Goal: Task Accomplishment & Management: Use online tool/utility

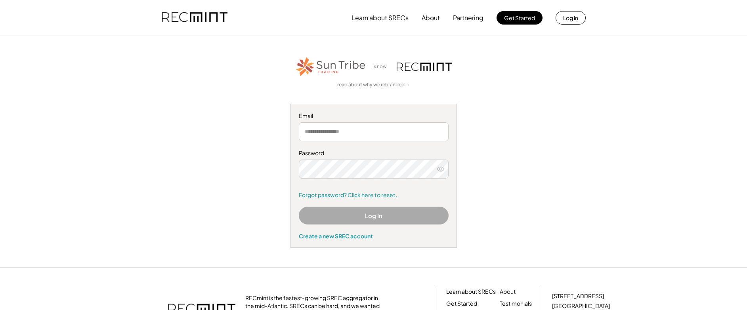
type input "**********"
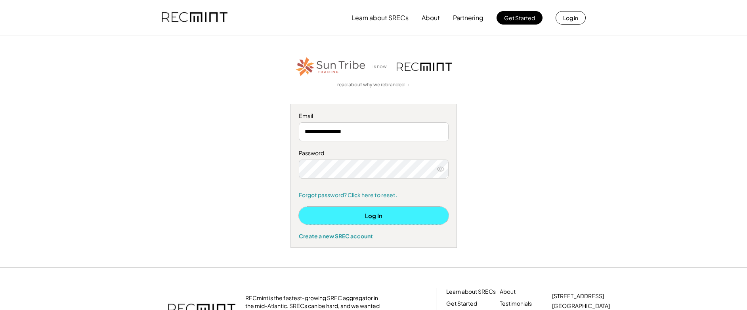
click at [368, 214] on button "Log In" at bounding box center [374, 216] width 150 height 18
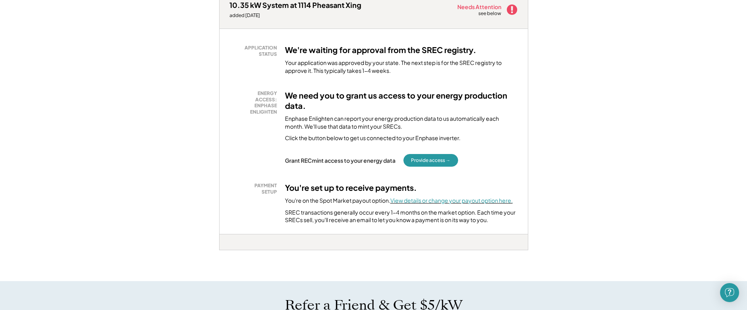
scroll to position [163, 0]
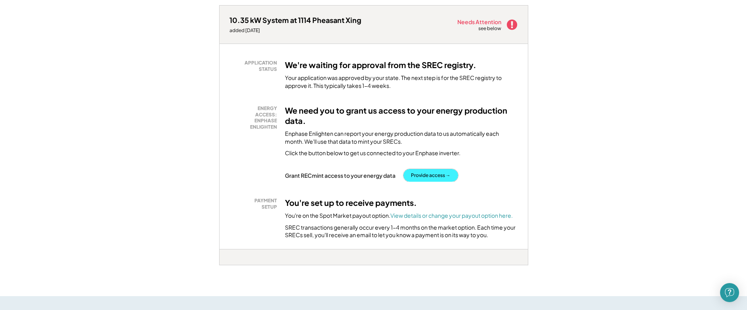
click at [426, 174] on button "Provide access →" at bounding box center [431, 175] width 55 height 13
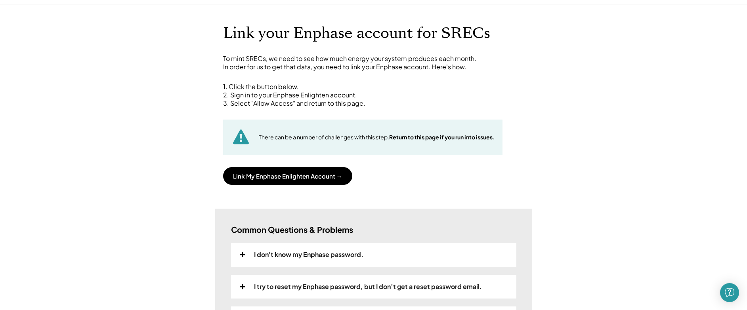
scroll to position [31, 0]
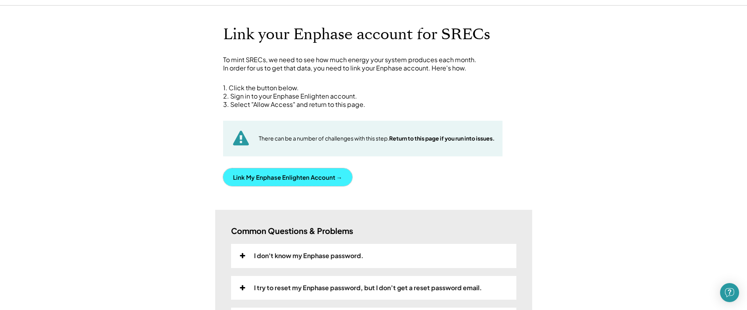
click at [266, 177] on button "Link My Enphase Enlighten Account →" at bounding box center [287, 177] width 129 height 18
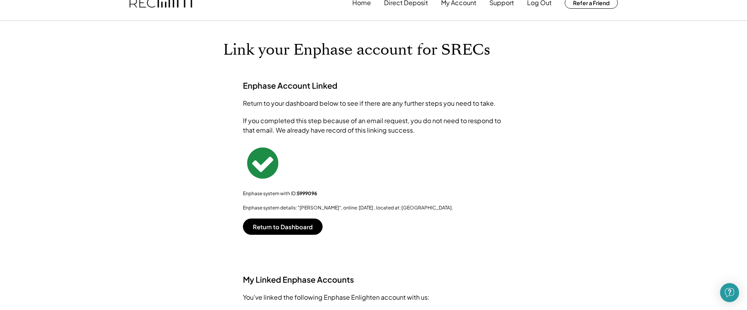
scroll to position [0, 0]
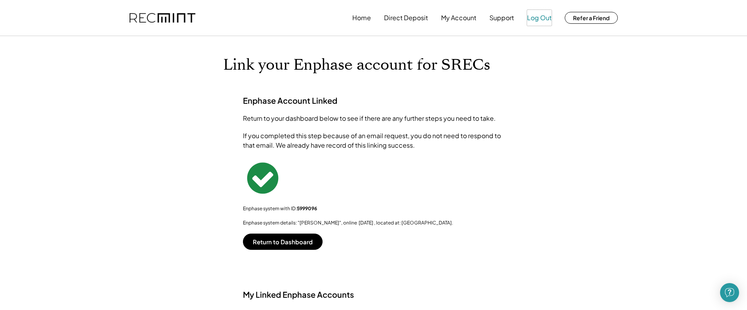
click at [536, 17] on button "Log Out" at bounding box center [539, 18] width 25 height 16
click at [274, 241] on button "Return to Dashboard" at bounding box center [283, 242] width 80 height 16
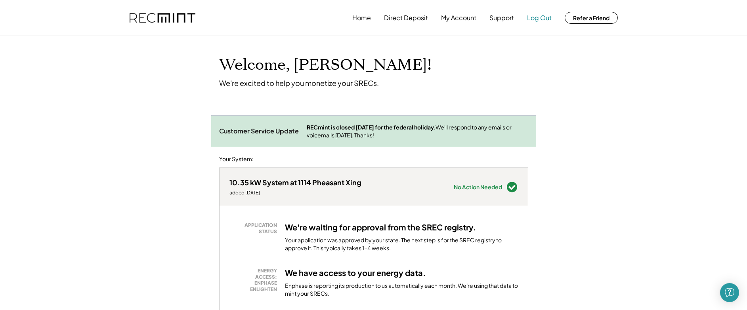
click at [539, 17] on button "Log Out" at bounding box center [539, 18] width 25 height 16
